Goal: Check status: Check status

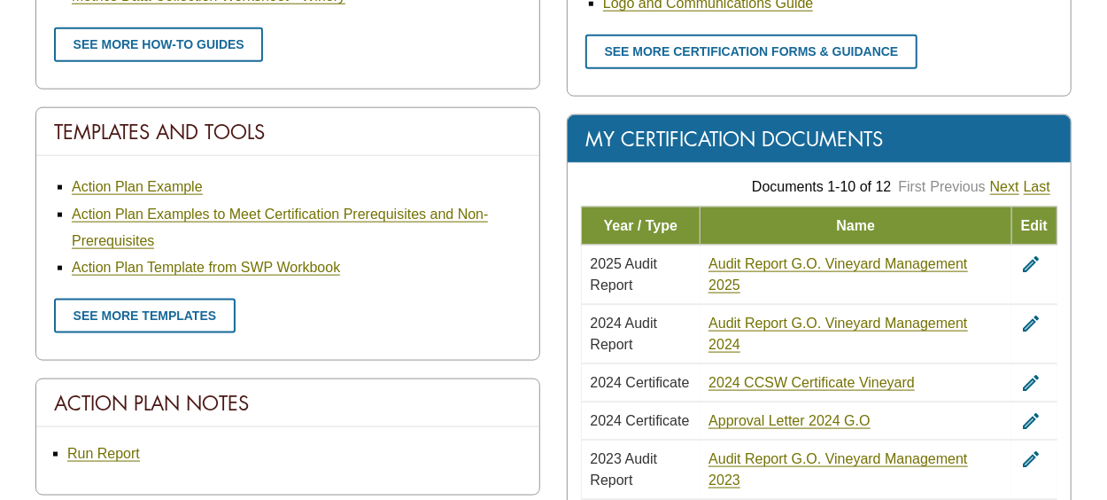
scroll to position [1063, 0]
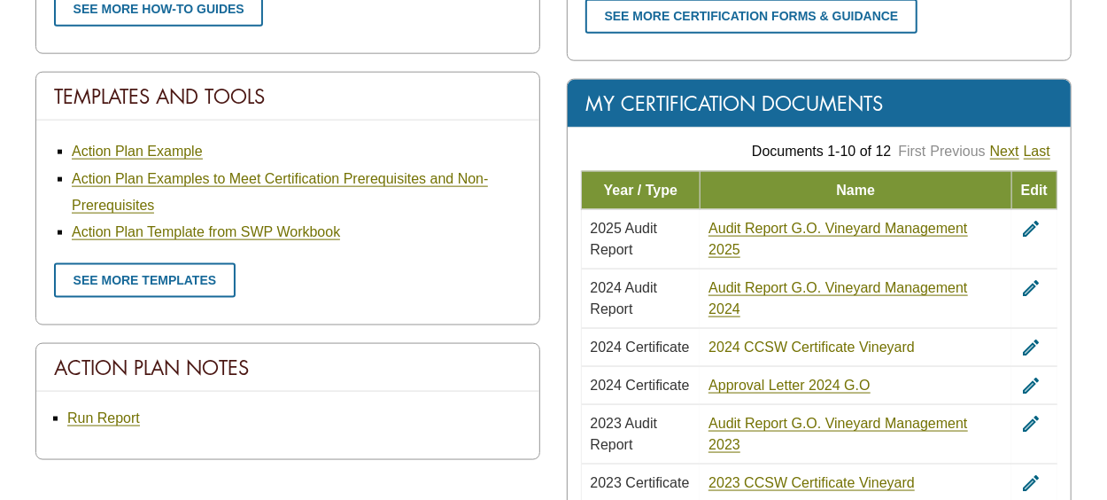
click at [743, 339] on link "2024 CCSW Certificate Vineyard" at bounding box center [812, 347] width 206 height 16
click at [1031, 340] on icon "edit" at bounding box center [1030, 347] width 21 height 21
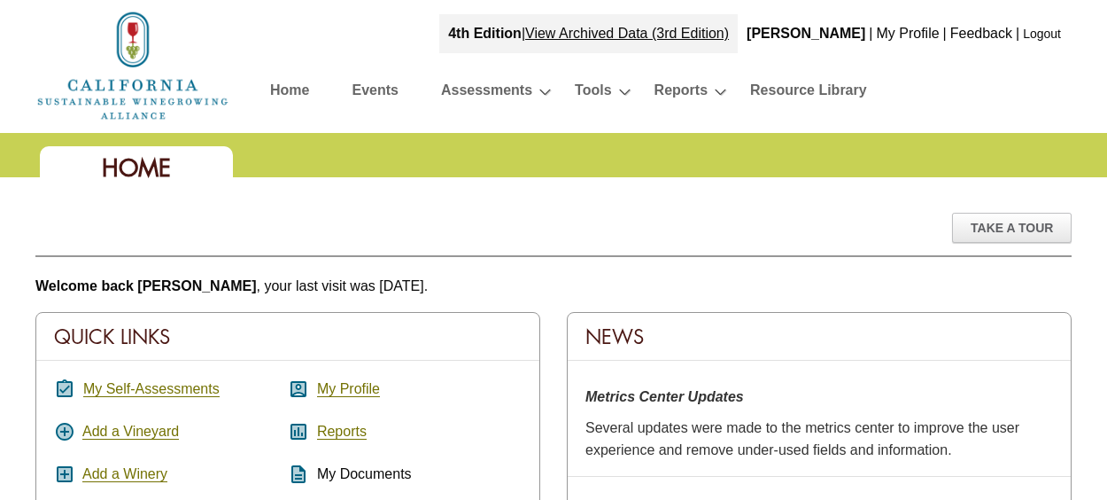
scroll to position [1052, 0]
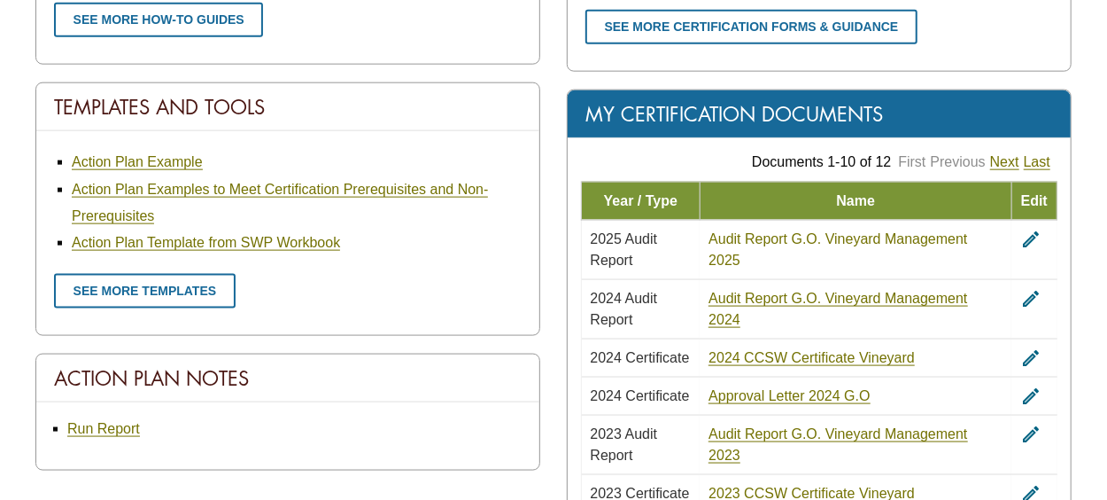
click at [892, 234] on link "Audit Report G.O. Vineyard Management 2025" at bounding box center [838, 249] width 259 height 37
